Goal: Information Seeking & Learning: Learn about a topic

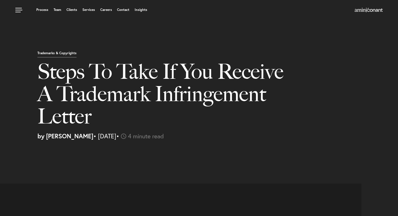
select select "MY"
select select "Austin"
select select "Business and Civil Litigation"
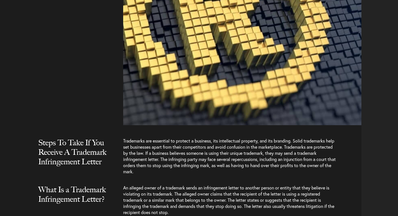
scroll to position [391, 0]
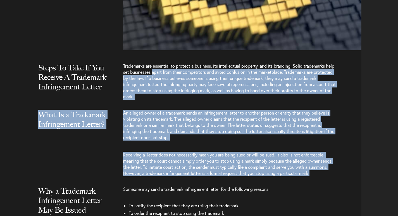
drag, startPoint x: 163, startPoint y: 72, endPoint x: 319, endPoint y: 174, distance: 186.8
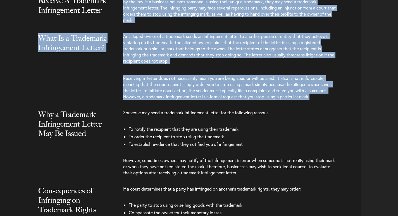
scroll to position [475, 0]
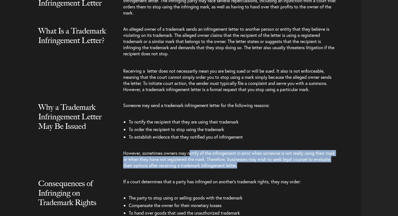
drag, startPoint x: 191, startPoint y: 153, endPoint x: 266, endPoint y: 167, distance: 76.8
click at [266, 167] on p "However, sometimes owners may notify of the infringement in error when someone …" at bounding box center [230, 159] width 214 height 30
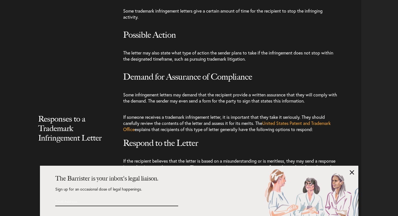
scroll to position [978, 0]
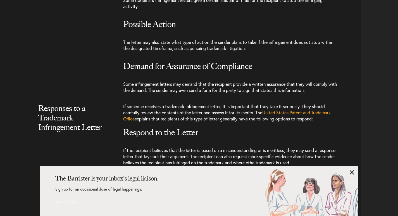
drag, startPoint x: 176, startPoint y: 117, endPoint x: 234, endPoint y: 124, distance: 58.2
click at [234, 124] on p "If someone receives a trademark infringement letter, it is important that they …" at bounding box center [230, 115] width 214 height 24
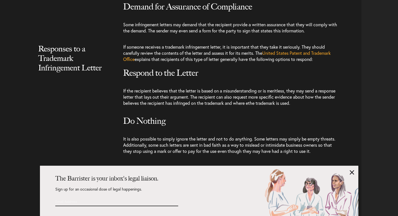
scroll to position [1062, 0]
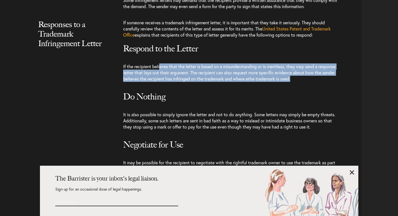
drag, startPoint x: 161, startPoint y: 71, endPoint x: 323, endPoint y: 84, distance: 162.3
click at [323, 84] on p "If the recipient believes that the letter is based on a misunderstanding or is …" at bounding box center [230, 73] width 214 height 30
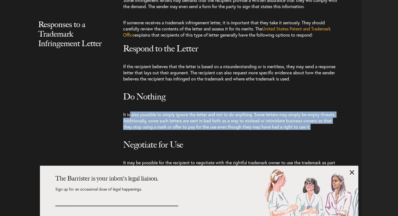
drag, startPoint x: 130, startPoint y: 120, endPoint x: 174, endPoint y: 142, distance: 49.4
click at [174, 136] on p "It is also possible to simply ignore the letter and not to do anything. Some le…" at bounding box center [230, 121] width 214 height 30
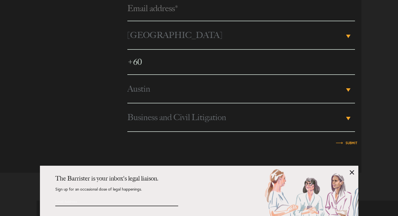
scroll to position [1470, 0]
